Goal: Communication & Community: Answer question/provide support

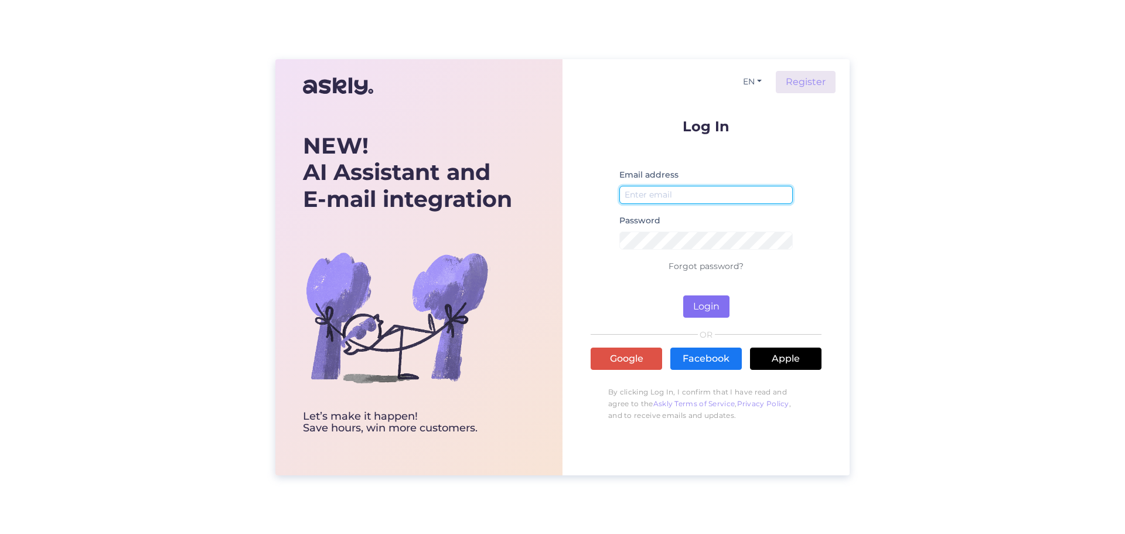
type input "[EMAIL_ADDRESS][DOMAIN_NAME]"
click at [706, 307] on button "Login" at bounding box center [706, 306] width 46 height 22
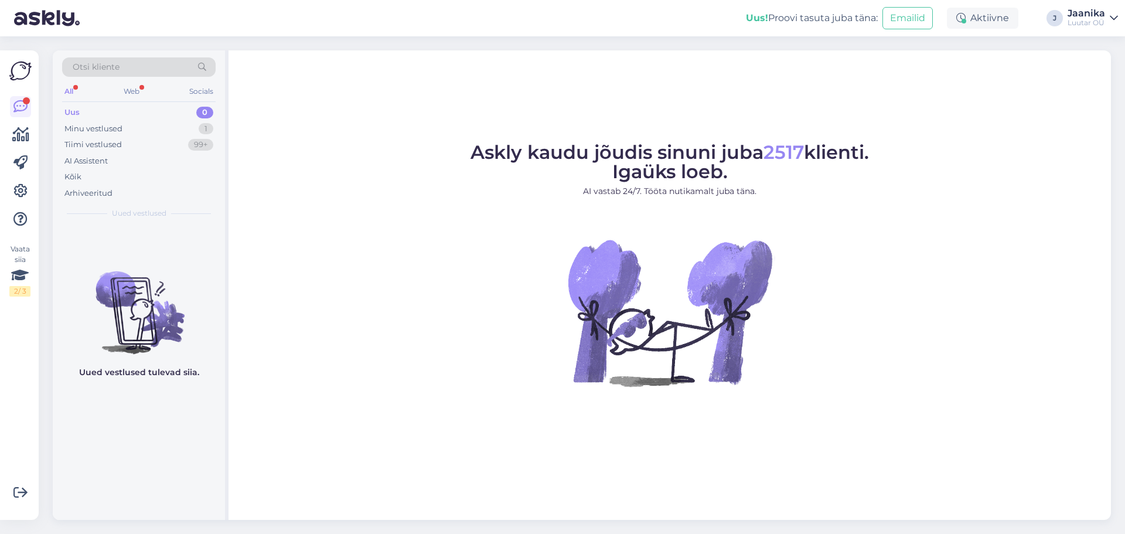
click at [78, 110] on div "Uus" at bounding box center [71, 113] width 15 height 12
click at [82, 131] on div "Minu vestlused" at bounding box center [93, 129] width 58 height 12
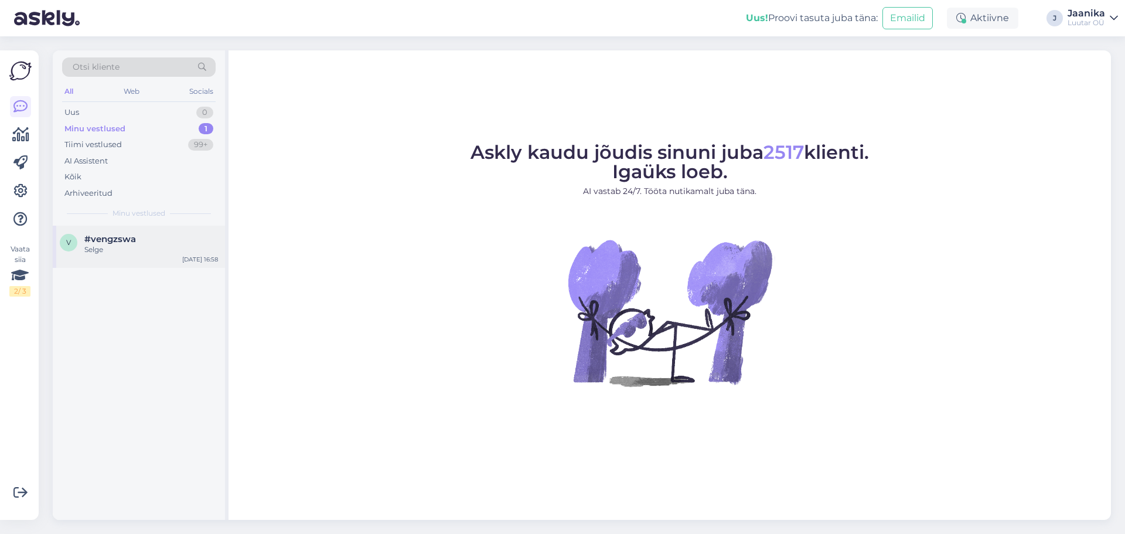
click at [111, 241] on span "#vengzswa" at bounding box center [110, 239] width 52 height 11
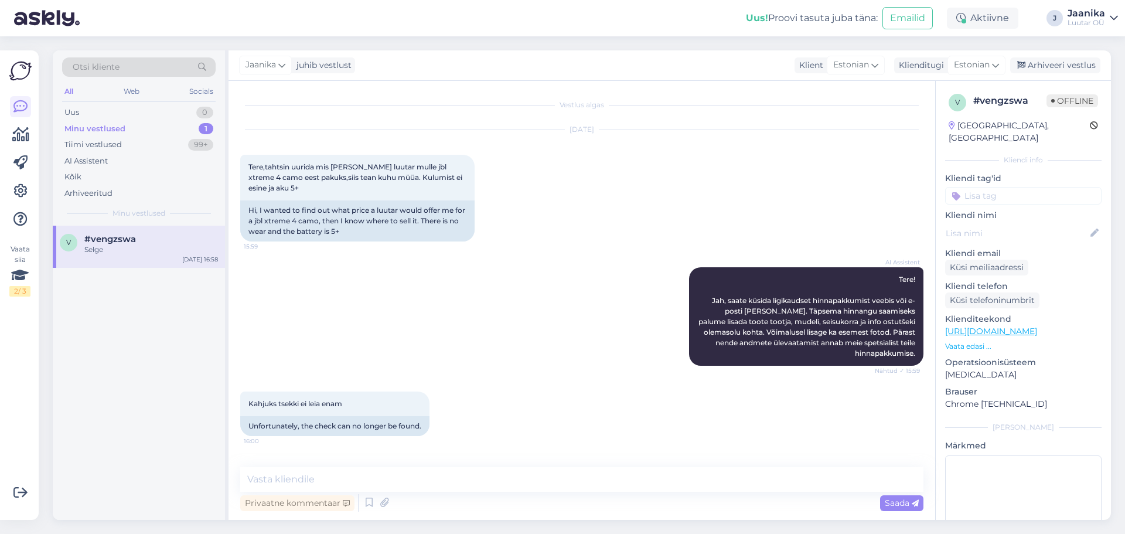
scroll to position [750, 0]
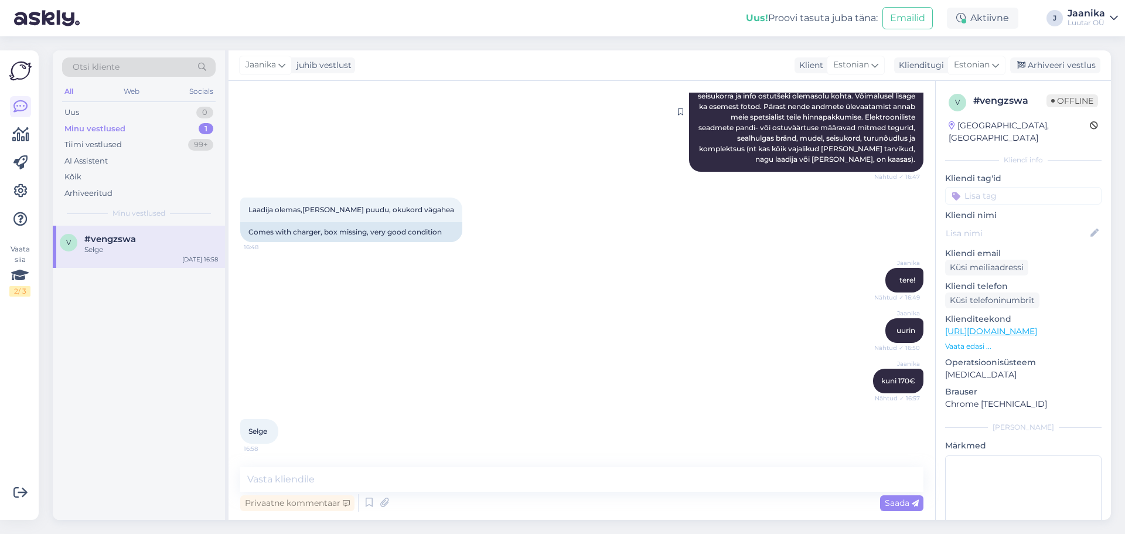
drag, startPoint x: 1051, startPoint y: 71, endPoint x: 770, endPoint y: 120, distance: 286.0
click at [1044, 73] on div "Jaanika juhib vestlust Klient [DEMOGRAPHIC_DATA] Klienditugi [DEMOGRAPHIC_DATA]…" at bounding box center [669, 65] width 882 height 30
click at [1065, 62] on div "Arhiveeri vestlus" at bounding box center [1055, 65] width 90 height 16
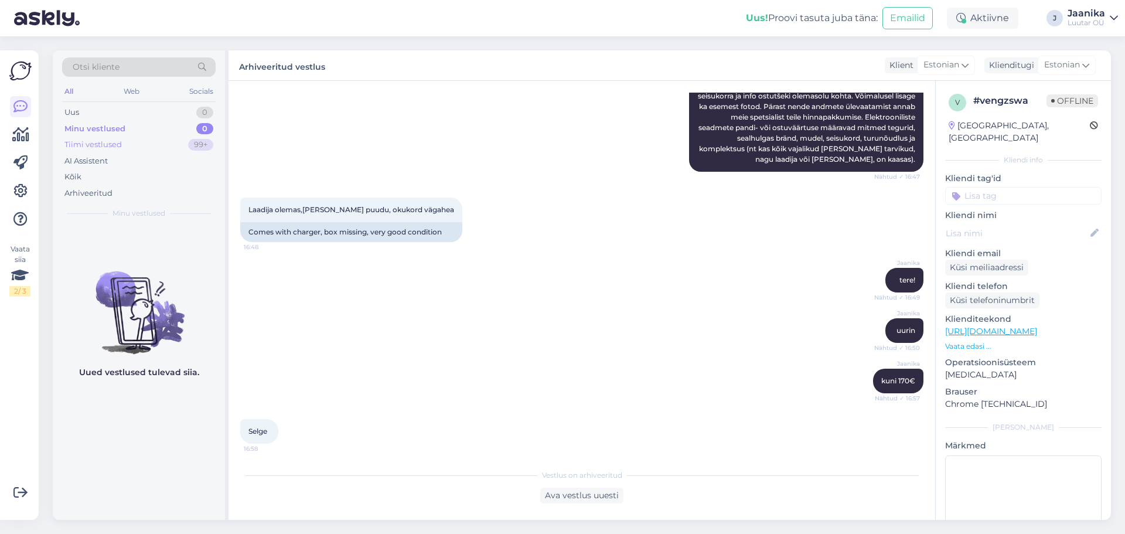
click at [113, 147] on div "Tiimi vestlused" at bounding box center [92, 145] width 57 height 12
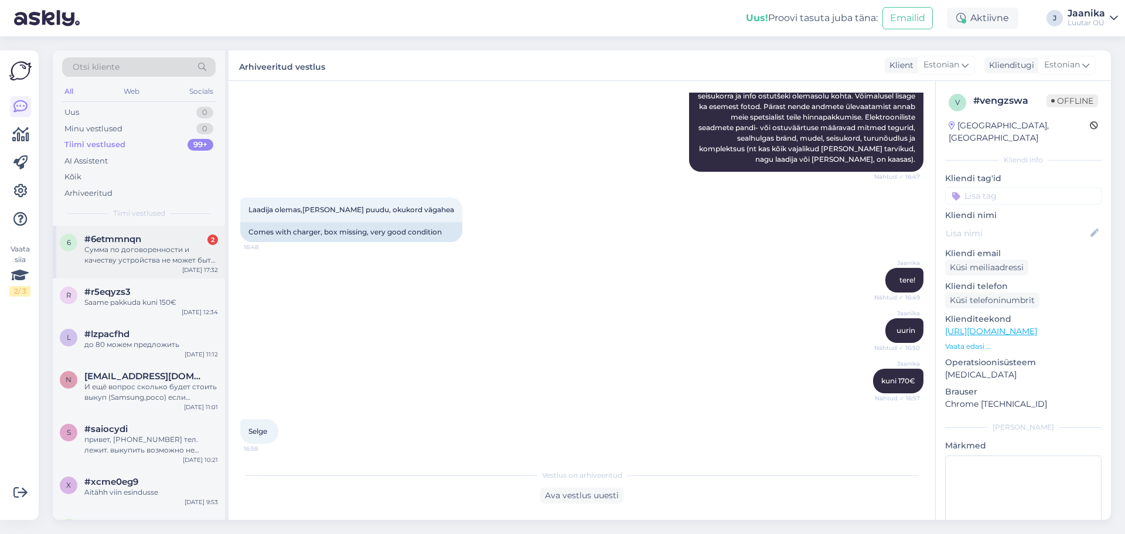
click at [137, 247] on div "Сумма по договоренности и качеству устройства не может быть выше?" at bounding box center [151, 254] width 134 height 21
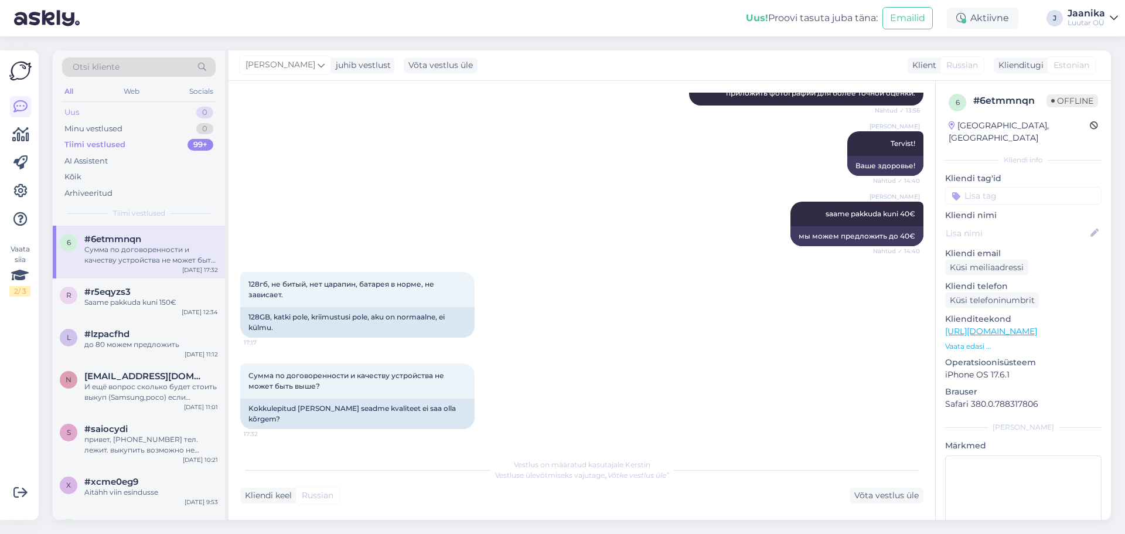
click at [72, 110] on div "Uus" at bounding box center [71, 113] width 15 height 12
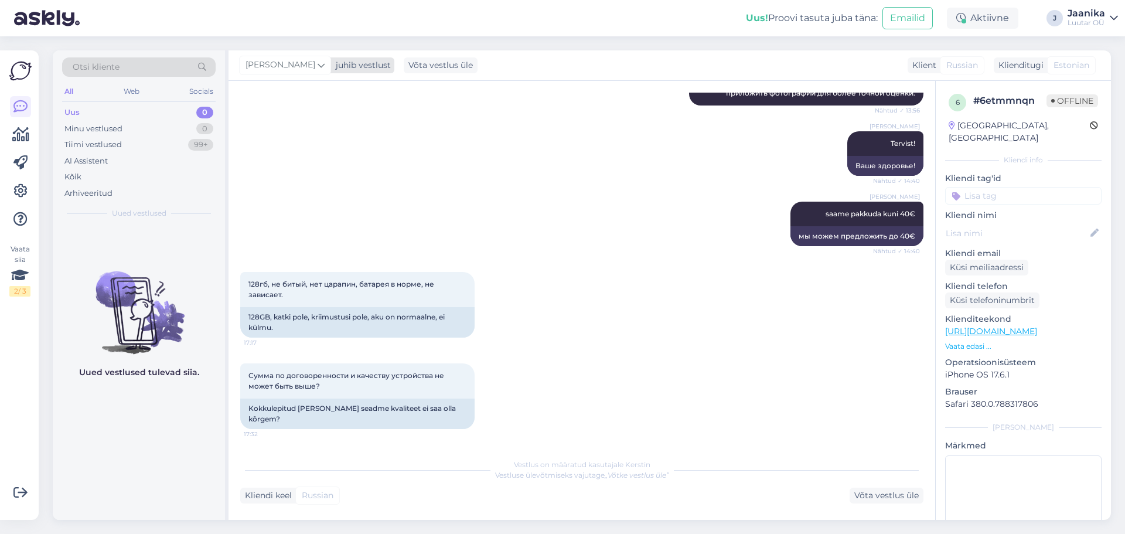
click at [273, 67] on span "[PERSON_NAME]" at bounding box center [280, 65] width 70 height 13
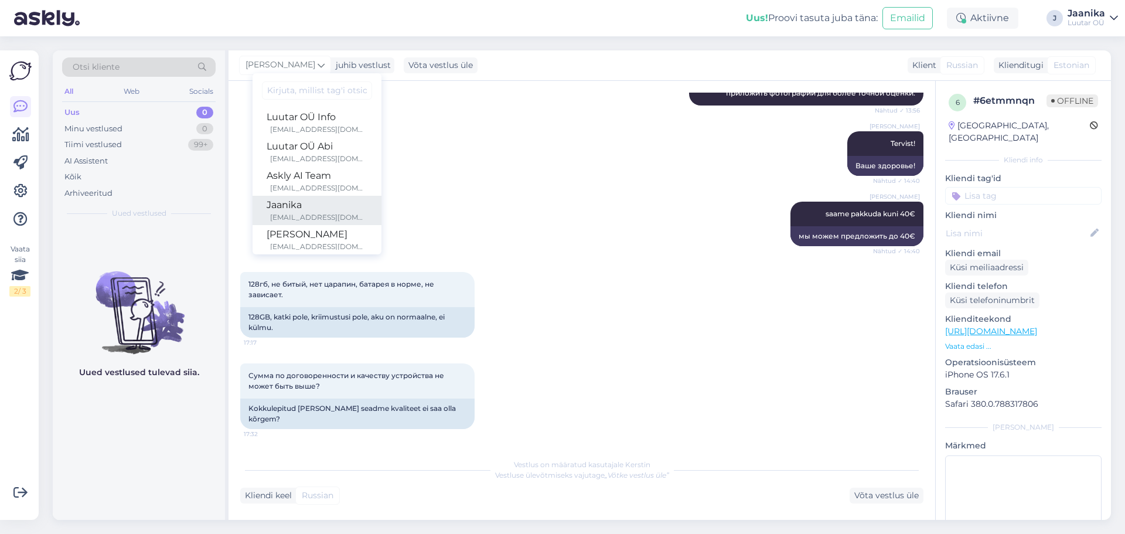
click at [272, 201] on div "Jaanika" at bounding box center [316, 205] width 101 height 14
